Goal: Find specific page/section: Find specific page/section

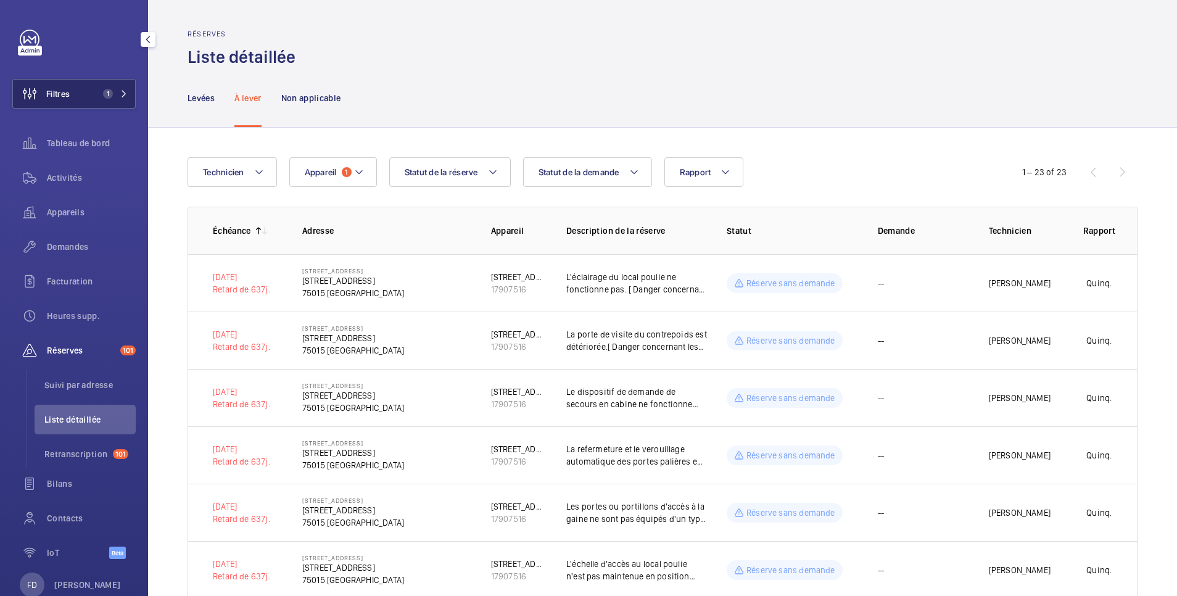
click at [89, 101] on button "Filtres 1" at bounding box center [73, 94] width 123 height 30
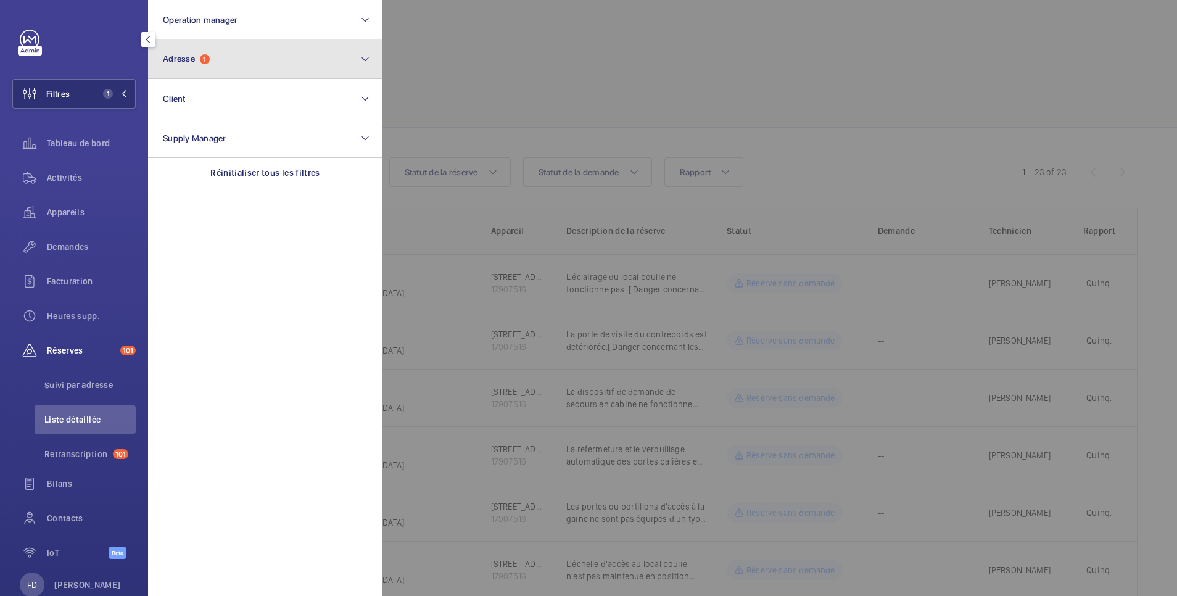
click at [186, 61] on span "Adresse" at bounding box center [179, 59] width 32 height 10
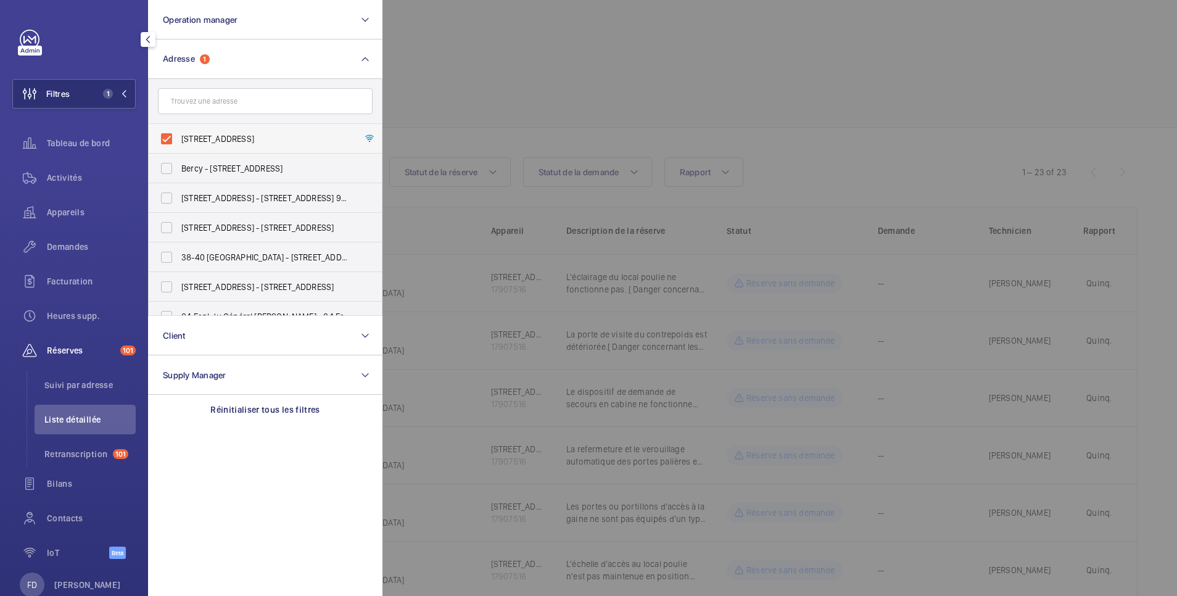
click at [176, 139] on label "[STREET_ADDRESS]" at bounding box center [256, 139] width 215 height 30
click at [176, 139] on input "[STREET_ADDRESS]" at bounding box center [166, 138] width 25 height 25
checkbox input "false"
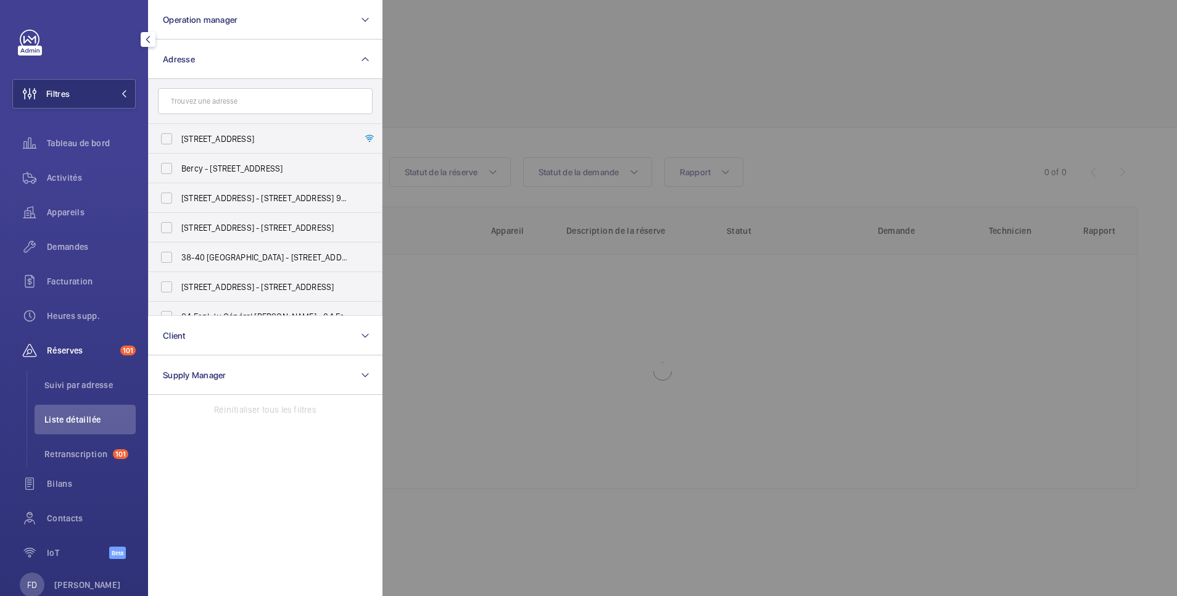
click at [463, 51] on div at bounding box center [970, 298] width 1177 height 596
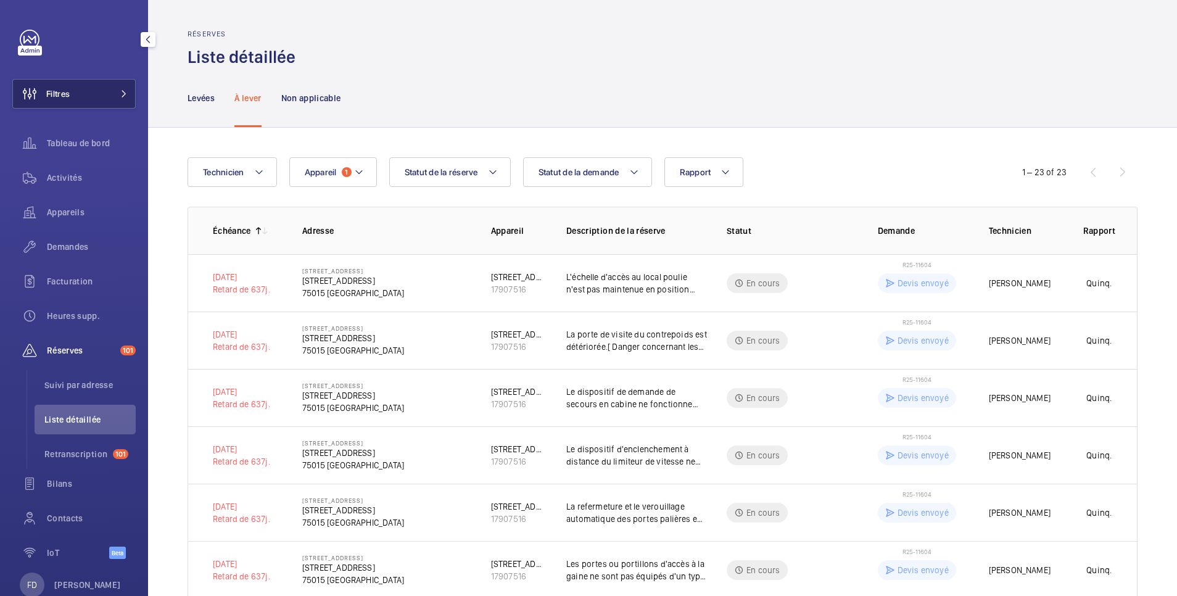
click at [76, 91] on button "Filtres" at bounding box center [73, 94] width 123 height 30
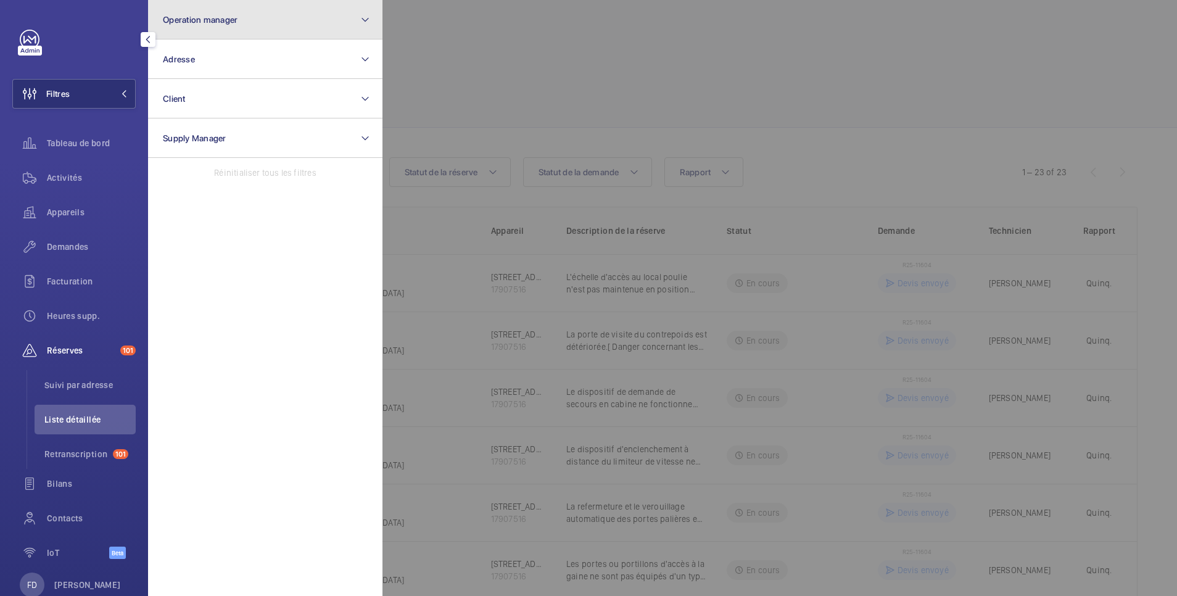
click at [241, 20] on button "Operation manager" at bounding box center [265, 19] width 234 height 39
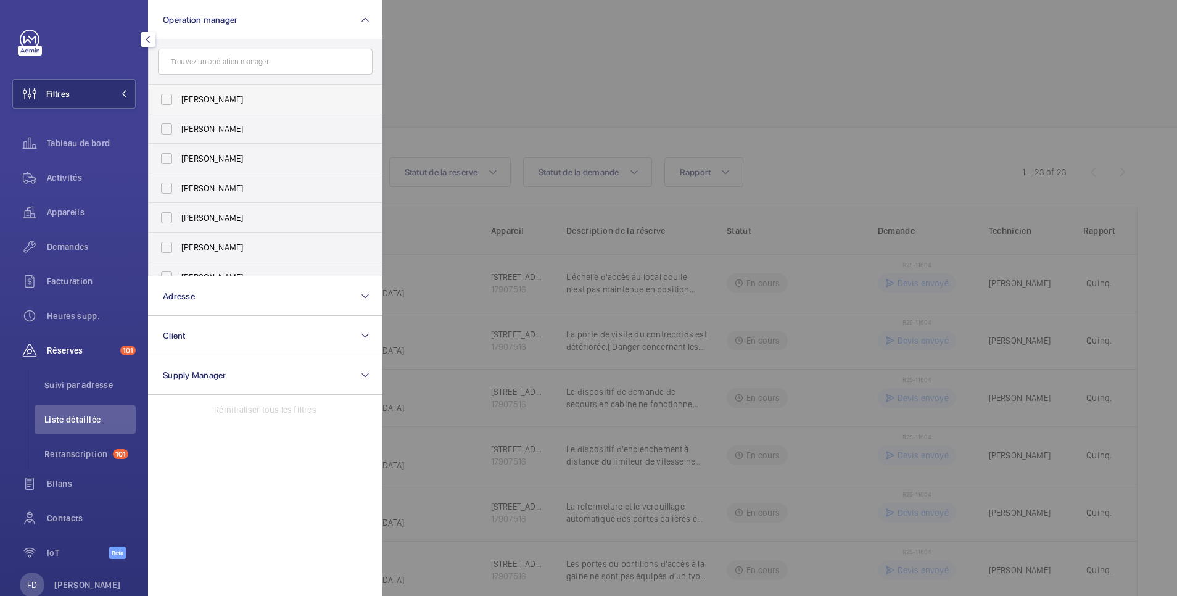
click at [198, 102] on span "[PERSON_NAME]" at bounding box center [266, 99] width 170 height 12
click at [179, 102] on input "[PERSON_NAME]" at bounding box center [166, 99] width 25 height 25
checkbox input "true"
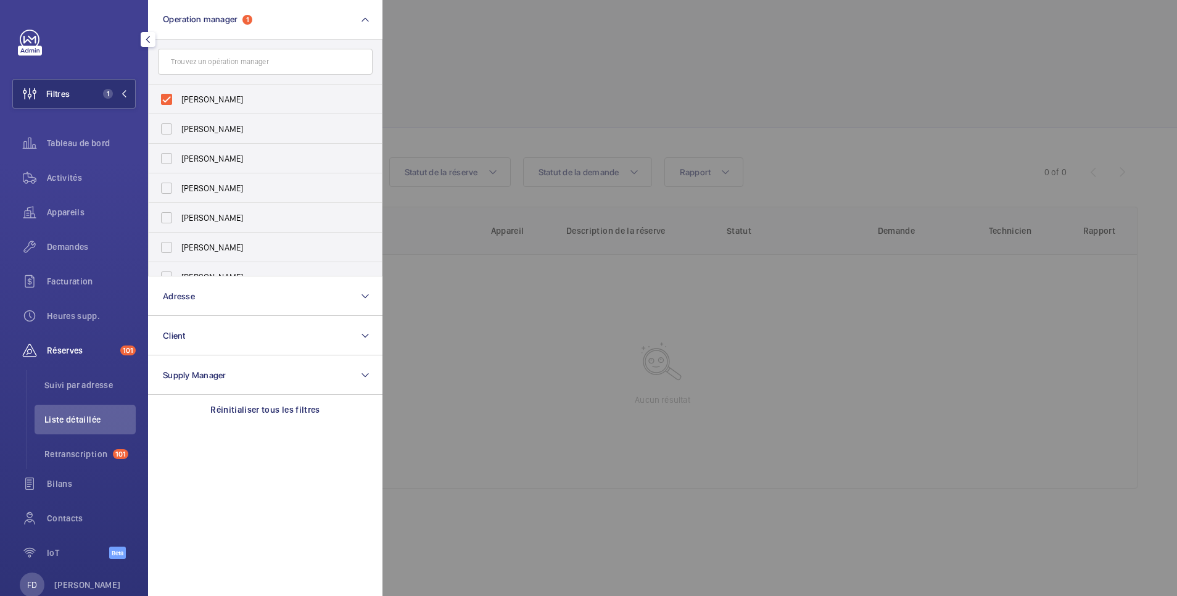
click at [495, 28] on div at bounding box center [970, 298] width 1177 height 596
